Goal: Transaction & Acquisition: Subscribe to service/newsletter

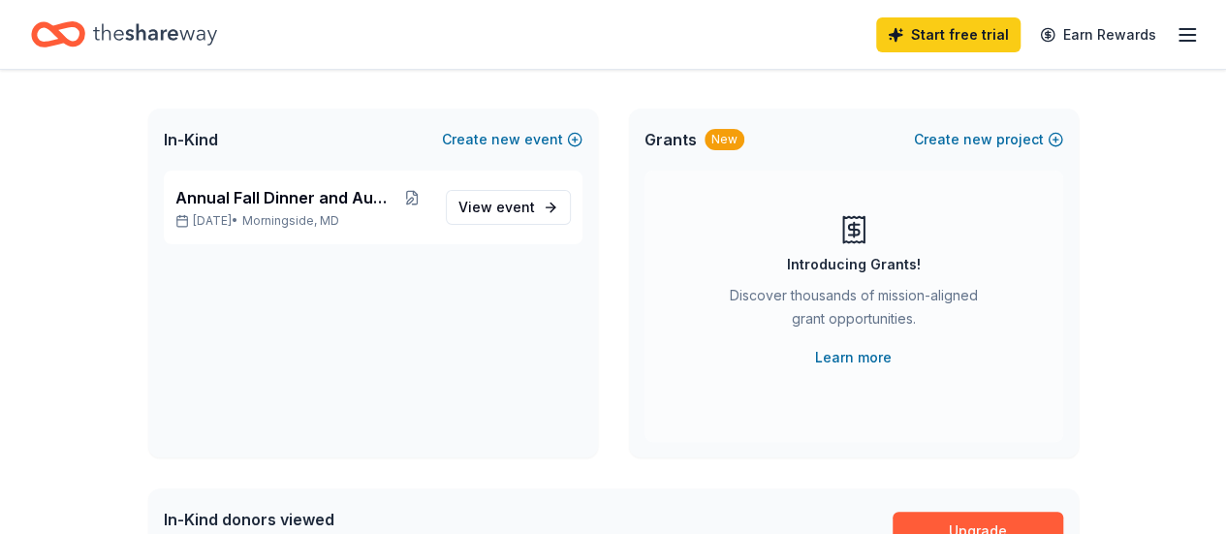
scroll to position [56, 0]
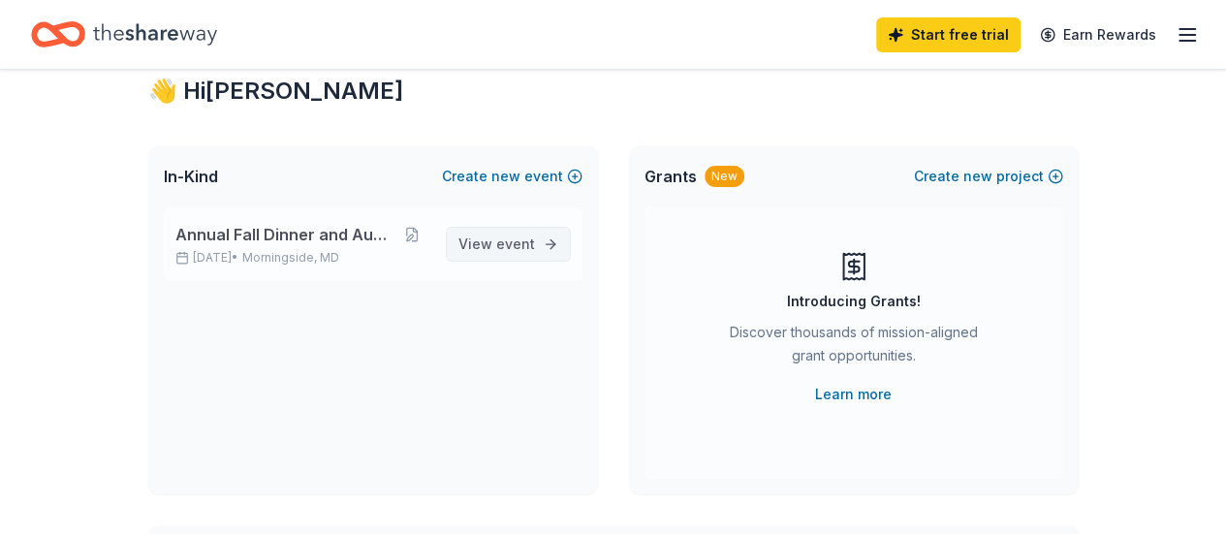
click at [503, 250] on span "event" at bounding box center [515, 244] width 39 height 16
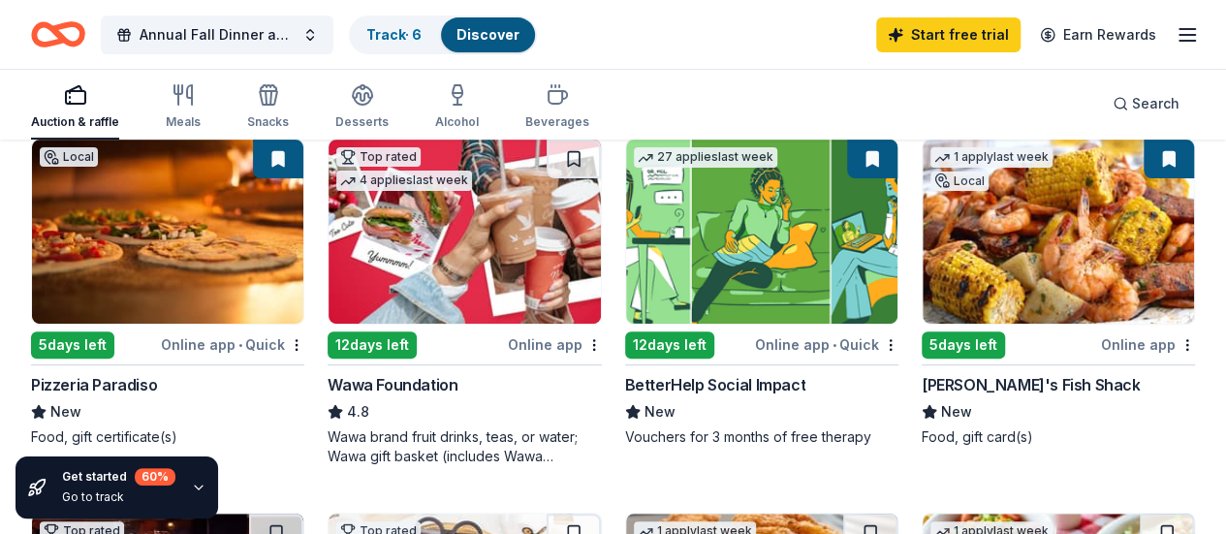
scroll to position [248, 0]
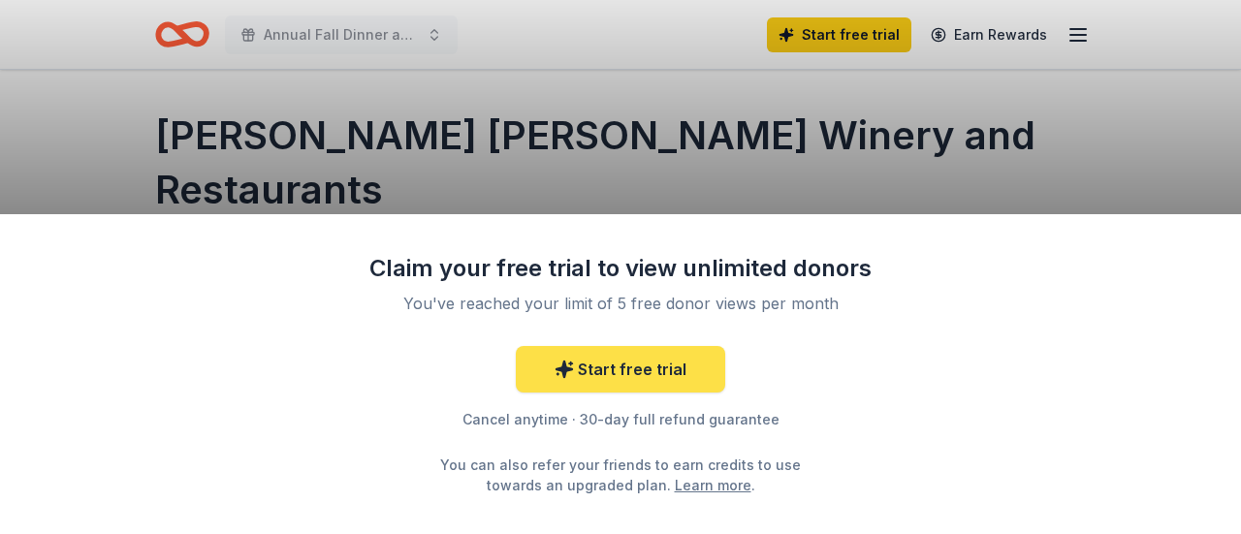
click at [632, 373] on link "Start free trial" at bounding box center [620, 369] width 209 height 47
click at [618, 366] on link "Start free trial" at bounding box center [620, 369] width 209 height 47
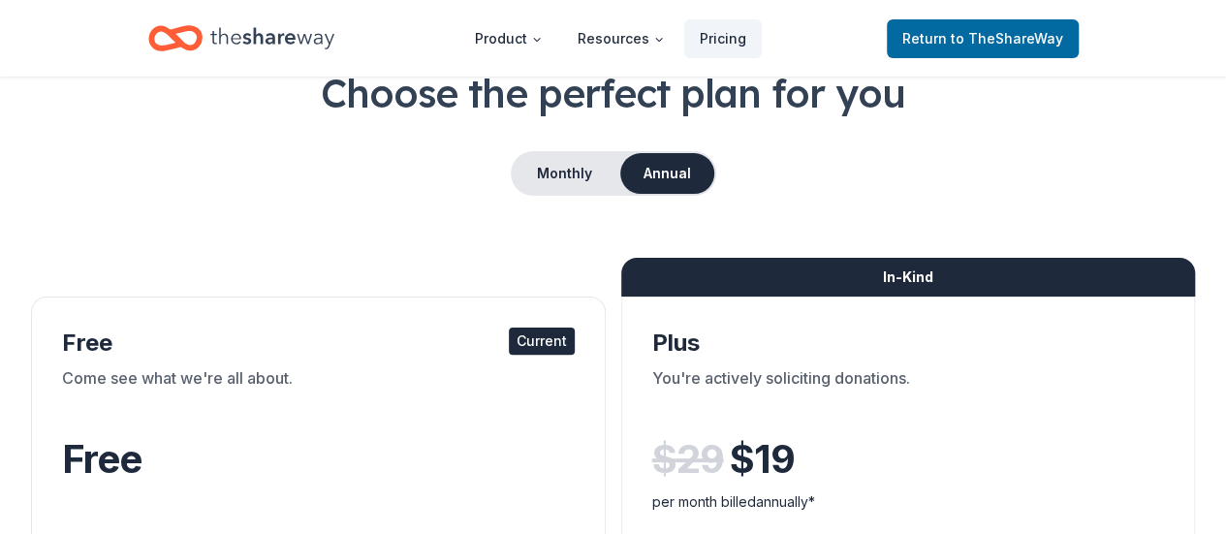
scroll to position [118, 0]
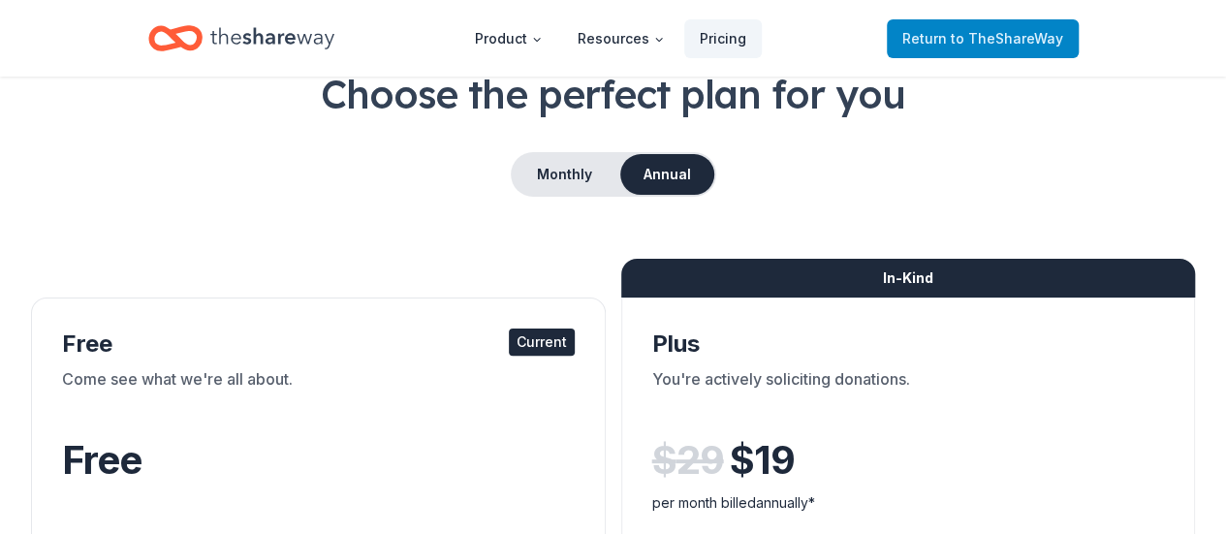
click at [993, 44] on span "to TheShareWay" at bounding box center [1007, 38] width 112 height 16
